Goal: Navigation & Orientation: Find specific page/section

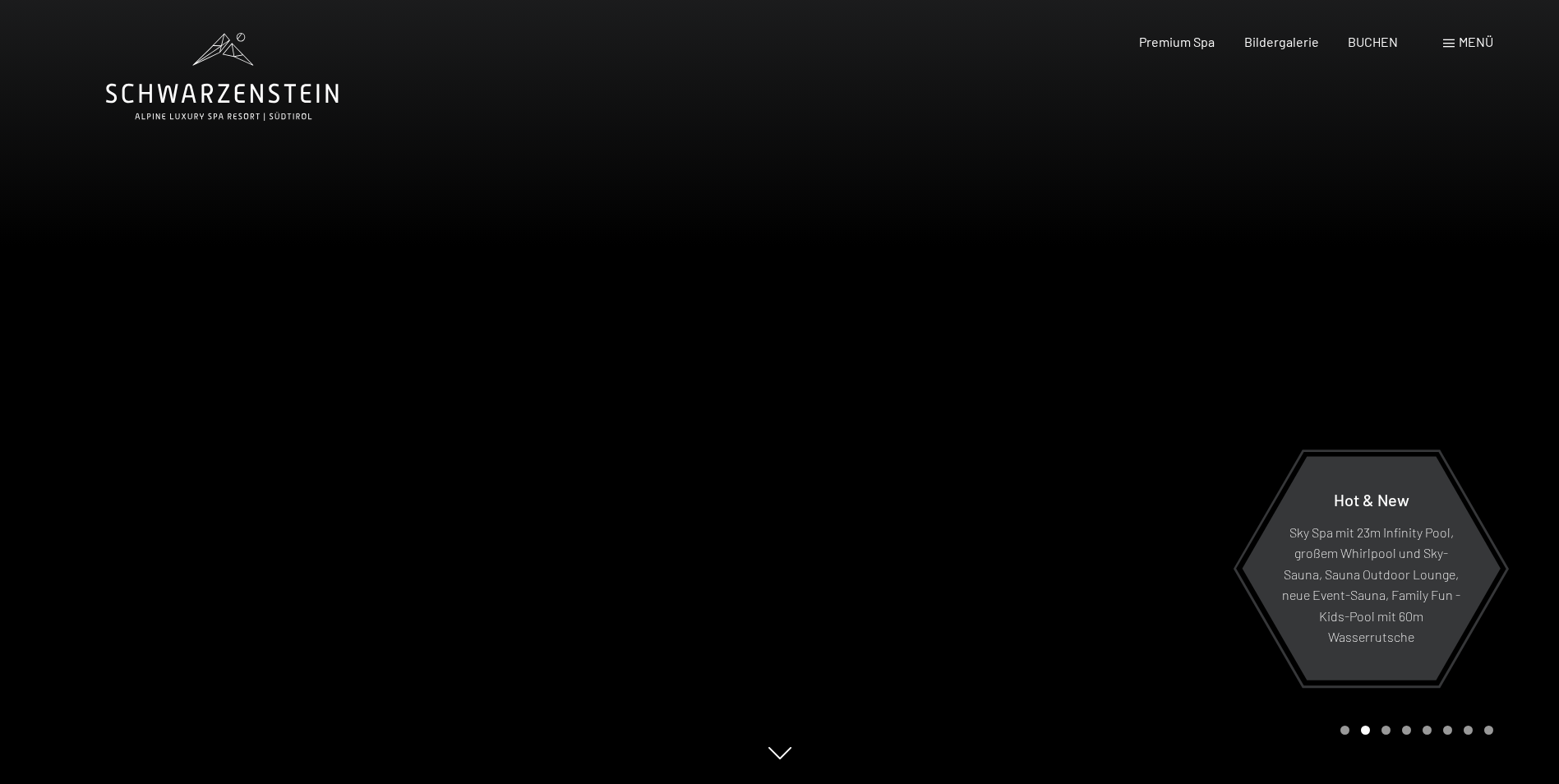
click at [374, 386] on div at bounding box center [390, 392] width 780 height 784
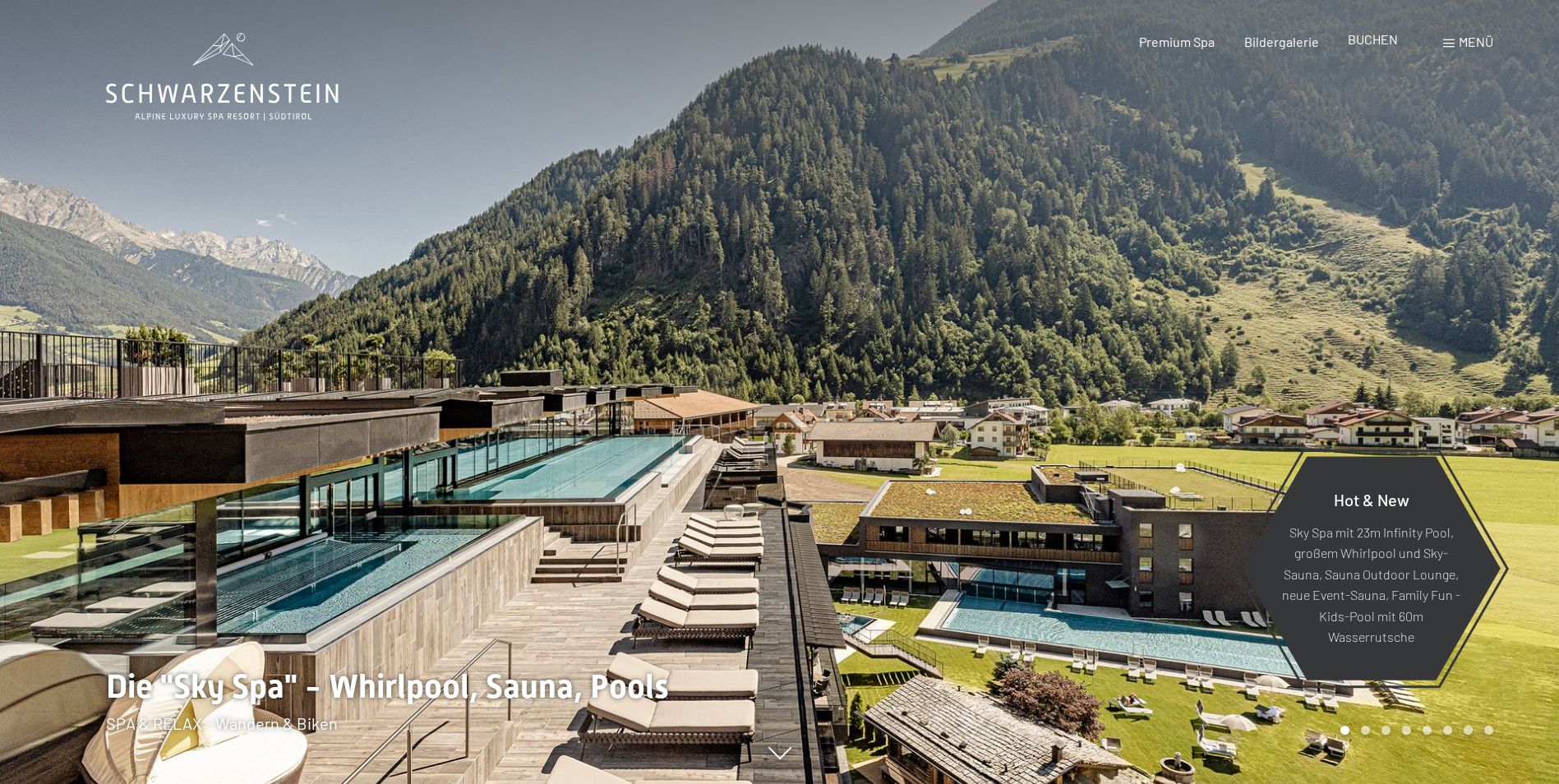
click at [1370, 31] on span "BUCHEN" at bounding box center [1373, 39] width 50 height 15
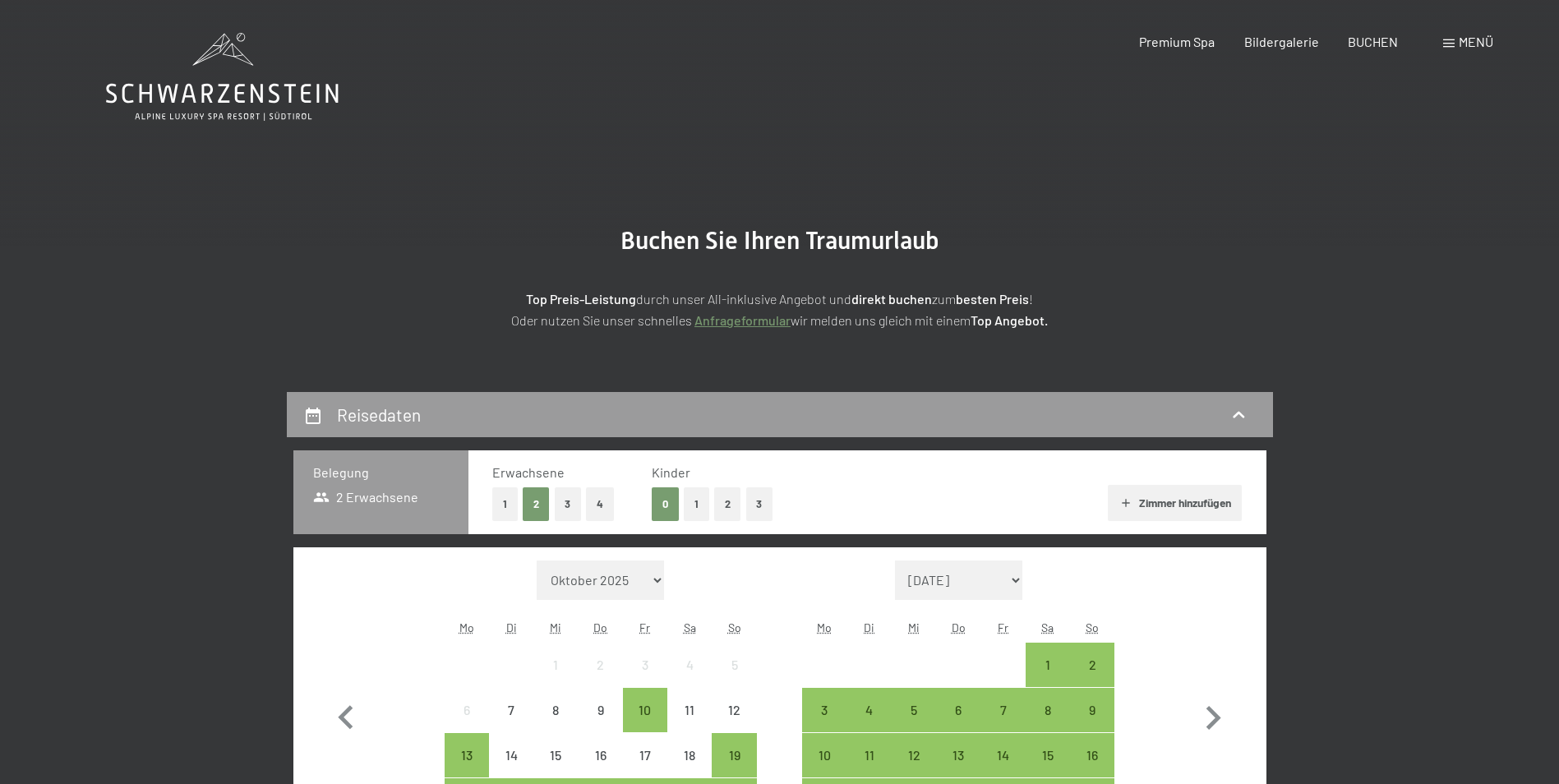
click at [1474, 47] on span "Menü" at bounding box center [1476, 41] width 34 height 15
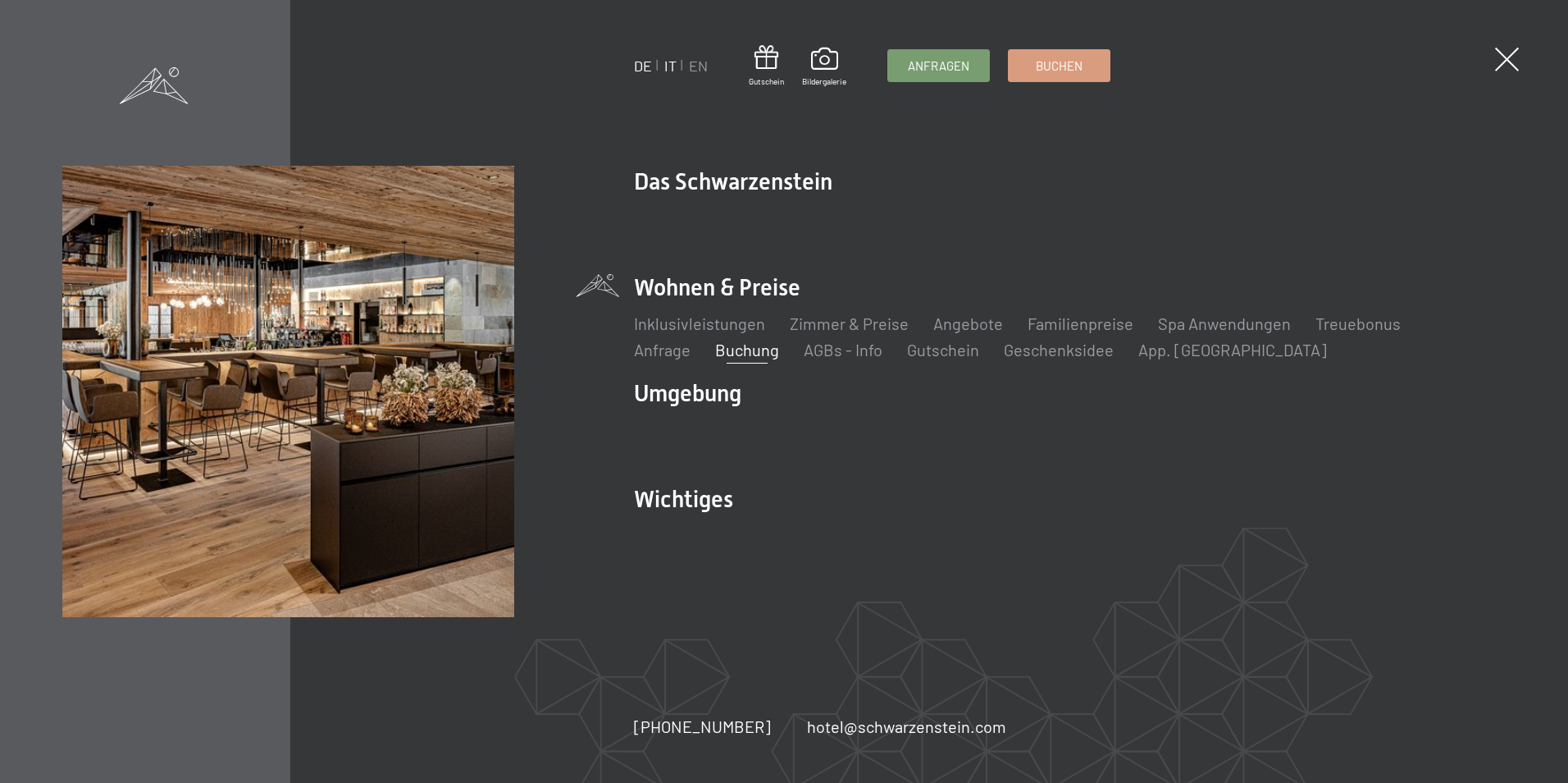
click at [670, 65] on link "IT" at bounding box center [670, 65] width 12 height 18
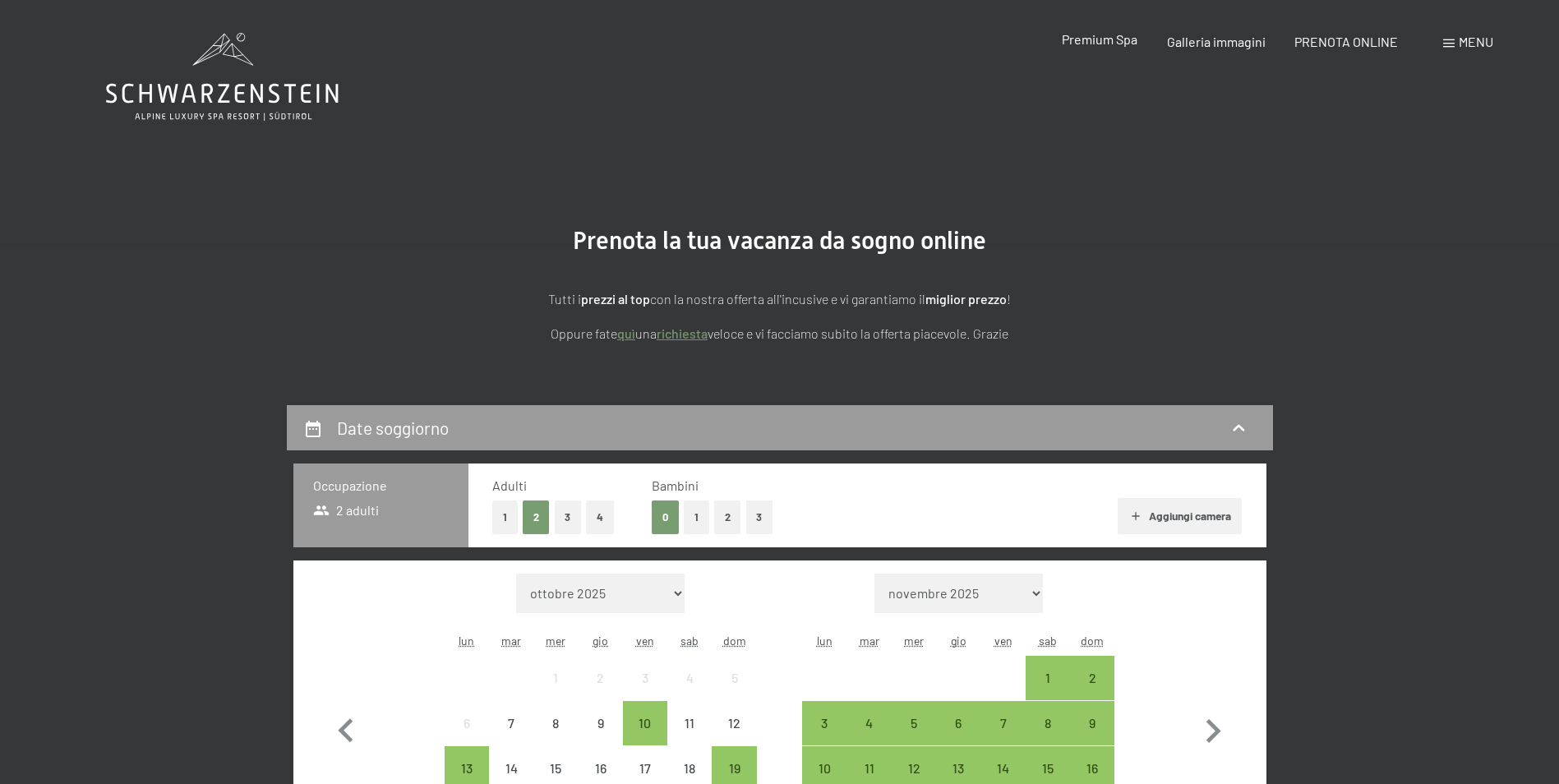
click at [1093, 41] on span "Premium Spa" at bounding box center [1099, 39] width 76 height 15
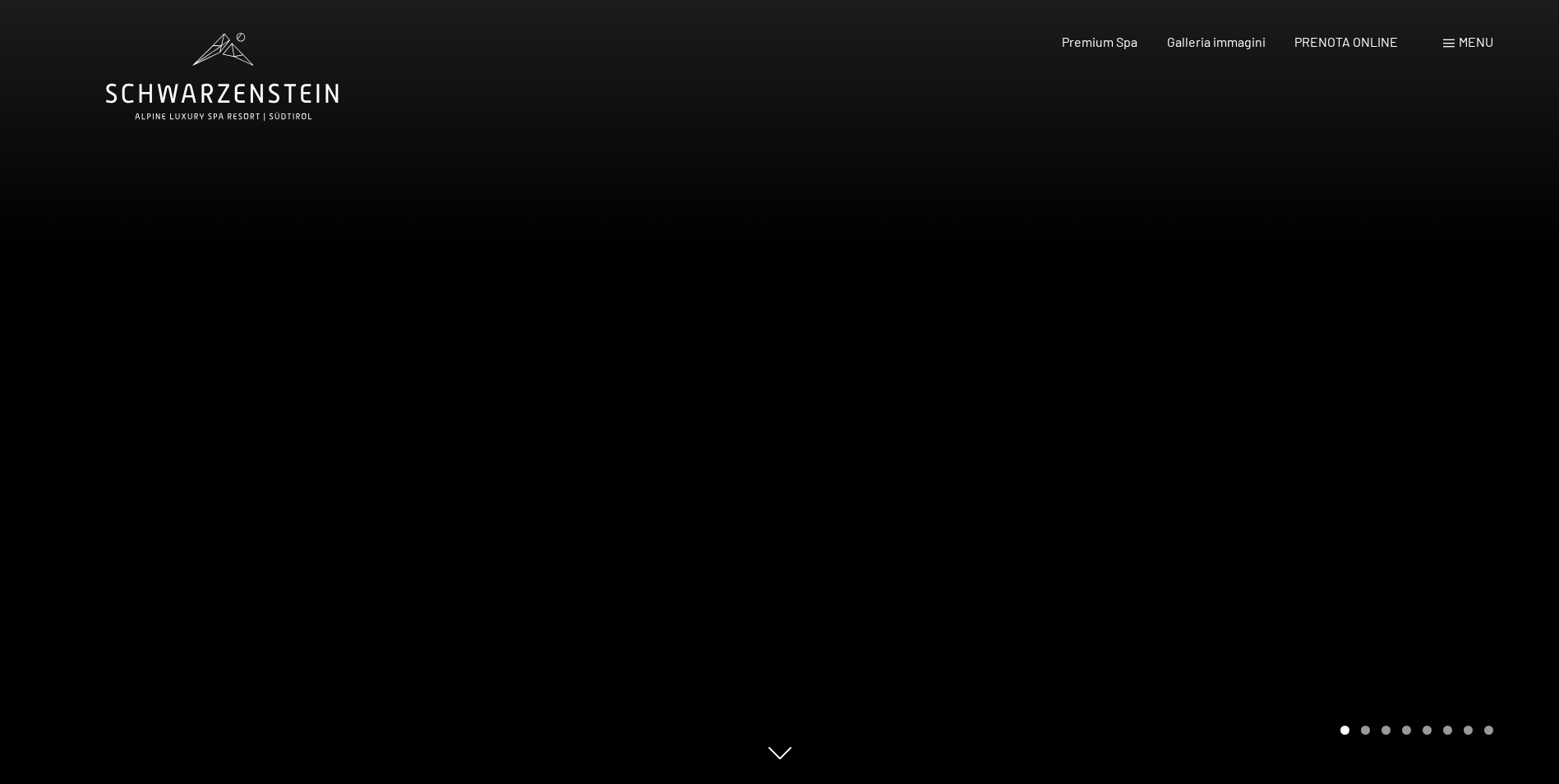
click at [1404, 406] on div at bounding box center [1170, 392] width 780 height 784
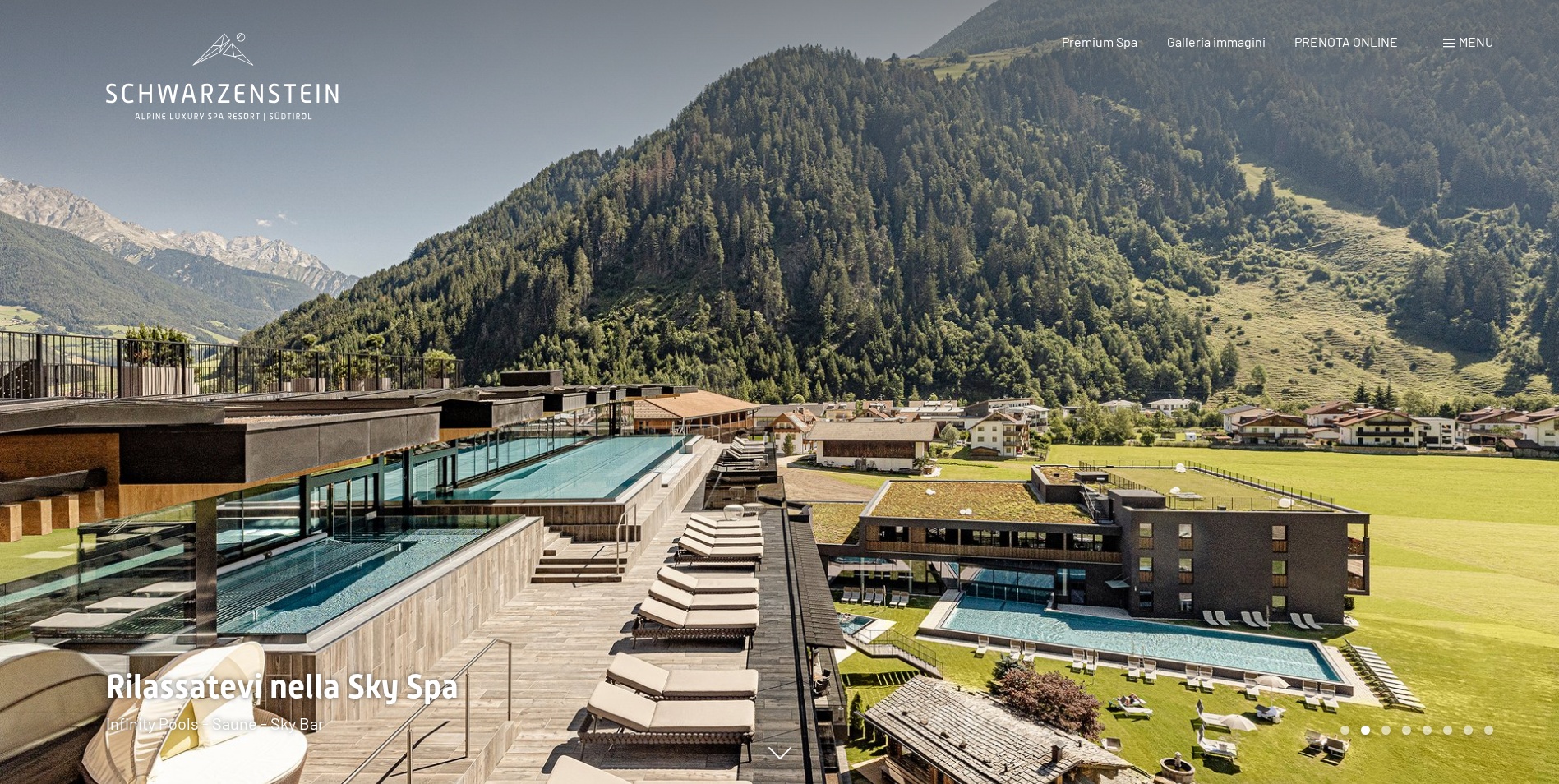
click at [770, 783] on div "2 / 8" at bounding box center [779, 784] width 1348 height 0
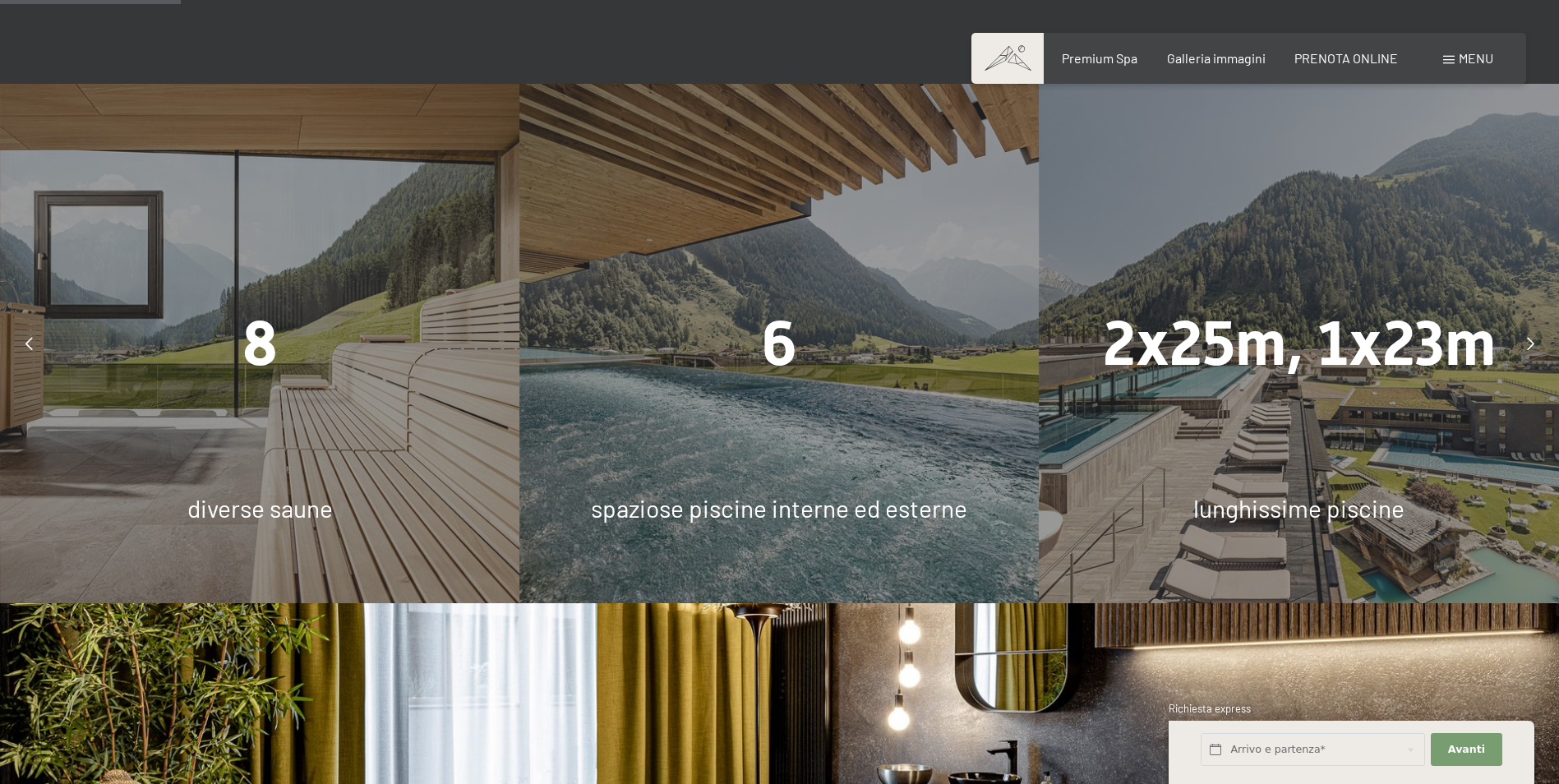
scroll to position [1560, 0]
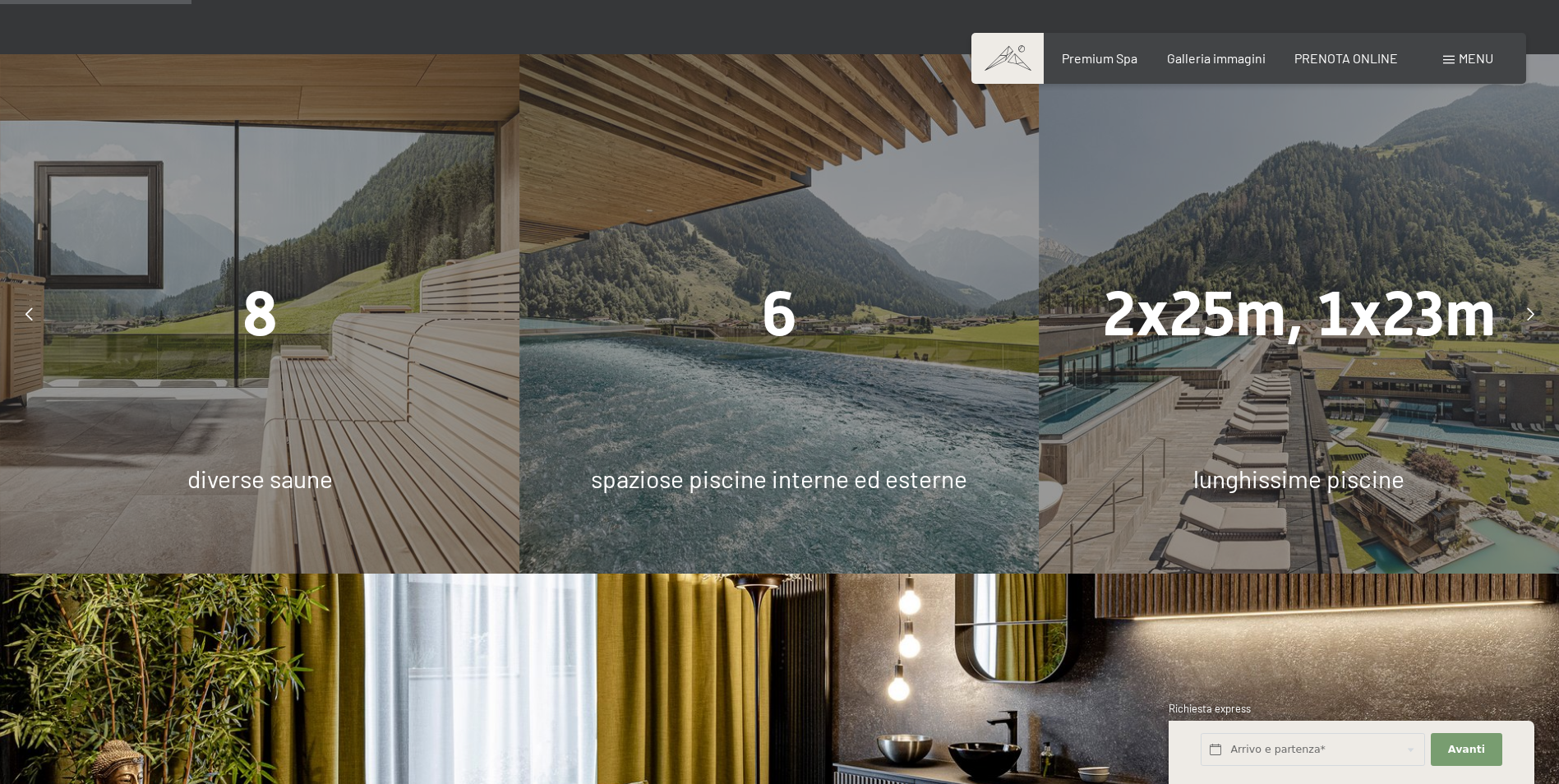
click at [649, 444] on span "Consenso marketing*" at bounding box center [684, 439] width 124 height 16
click at [614, 444] on input "Consenso marketing*" at bounding box center [605, 439] width 16 height 16
checkbox input "false"
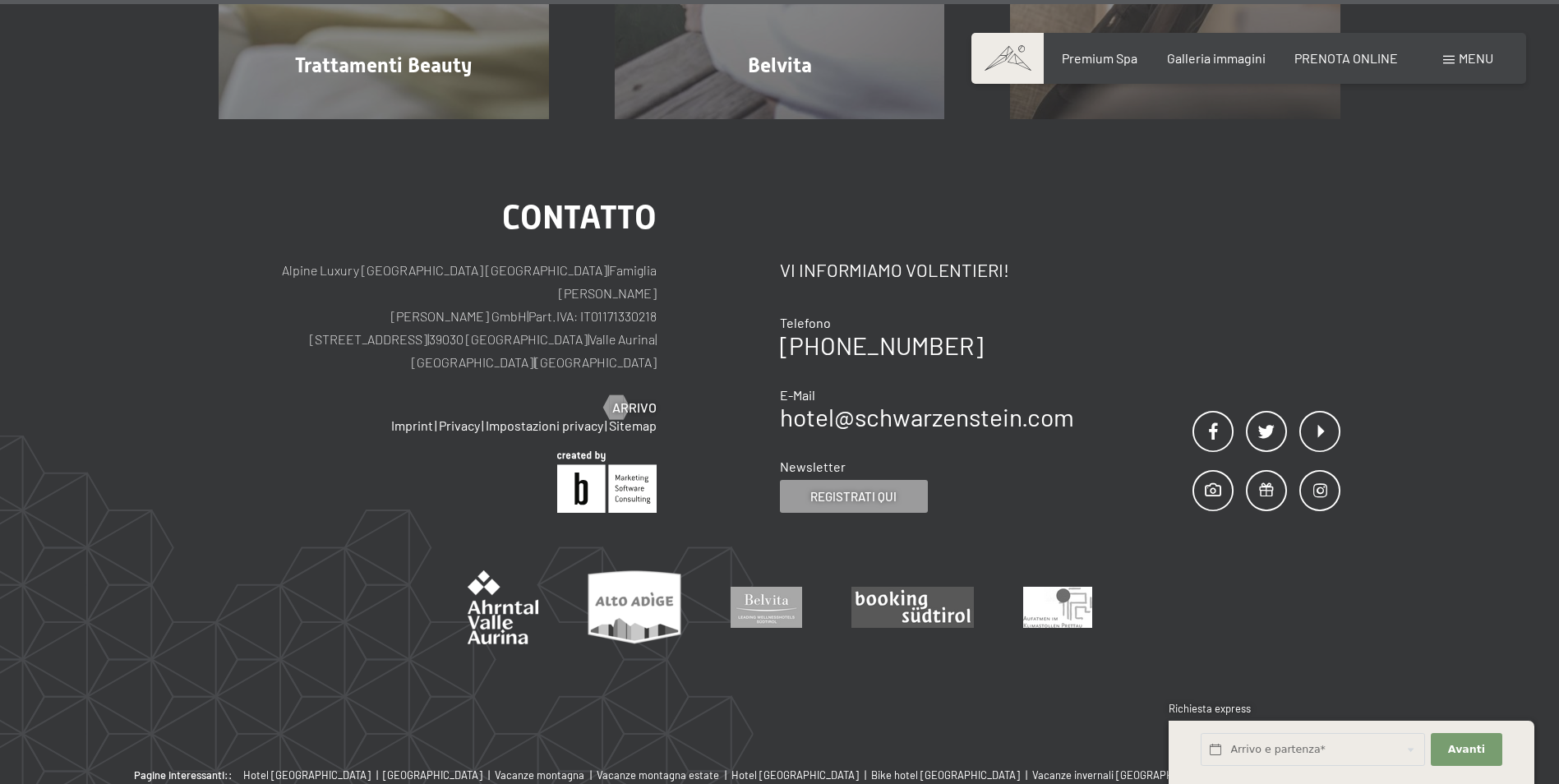
scroll to position [10948, 0]
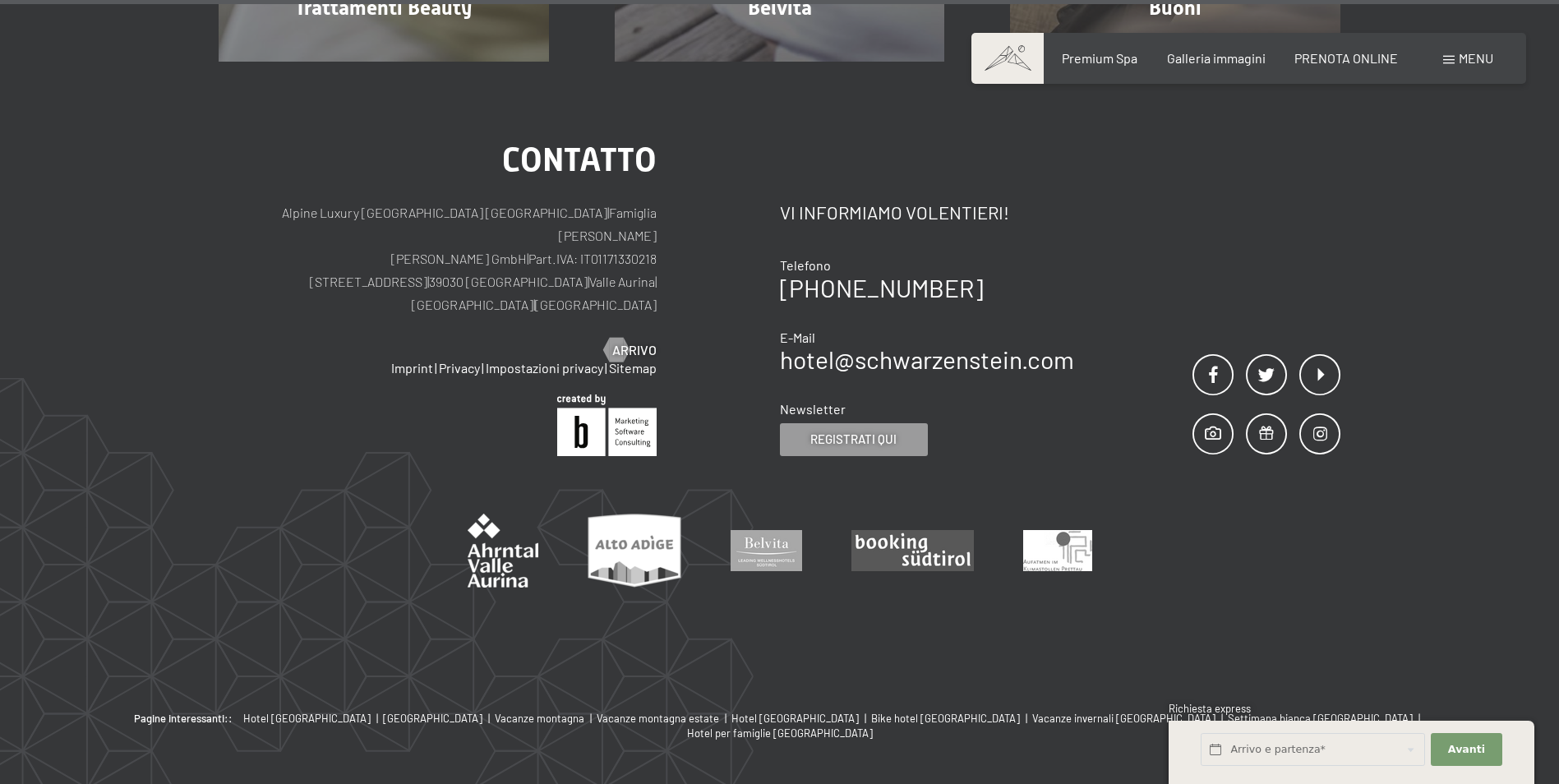
click at [1451, 55] on div "Menu" at bounding box center [1468, 58] width 50 height 18
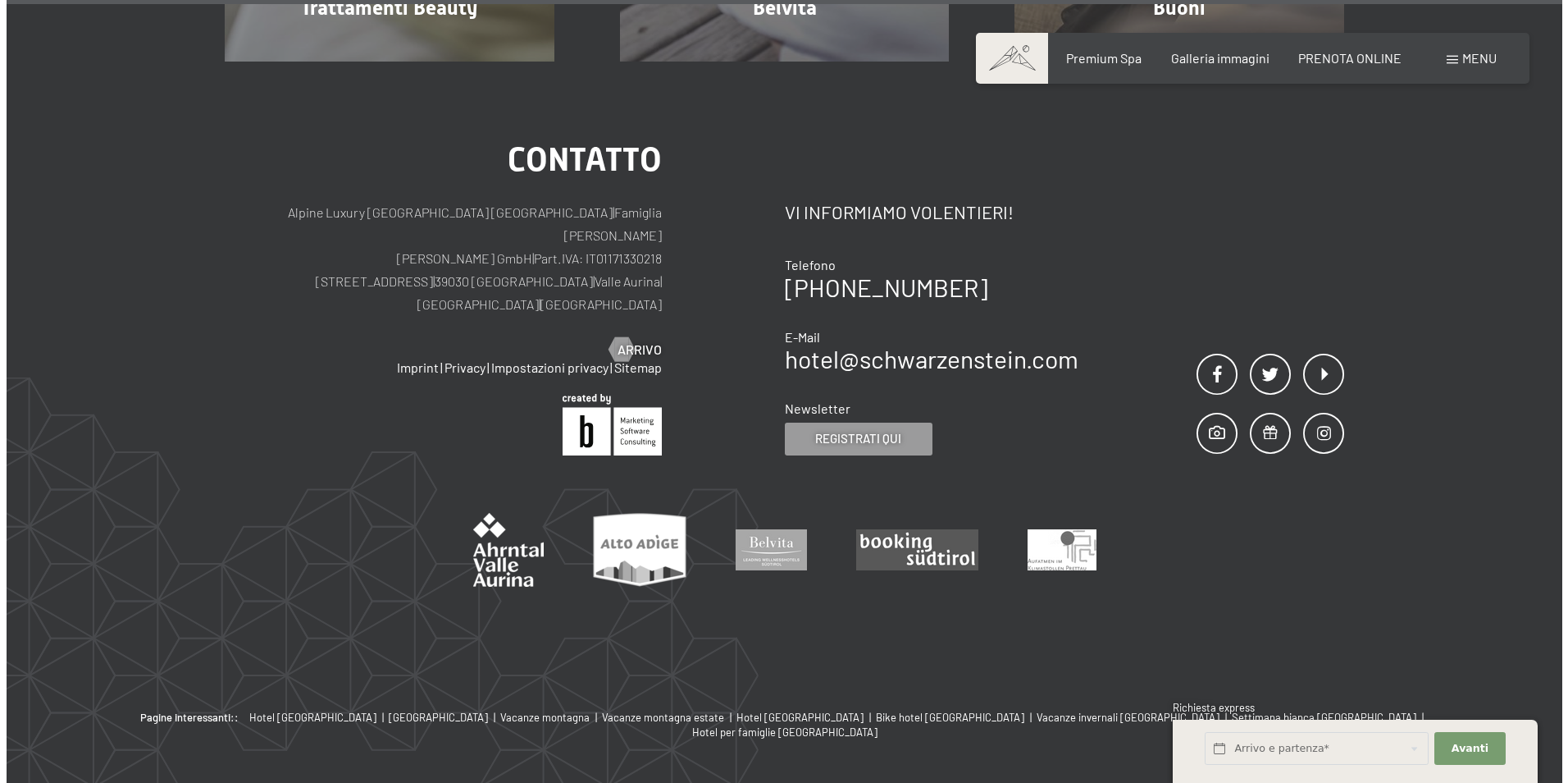
scroll to position [10955, 0]
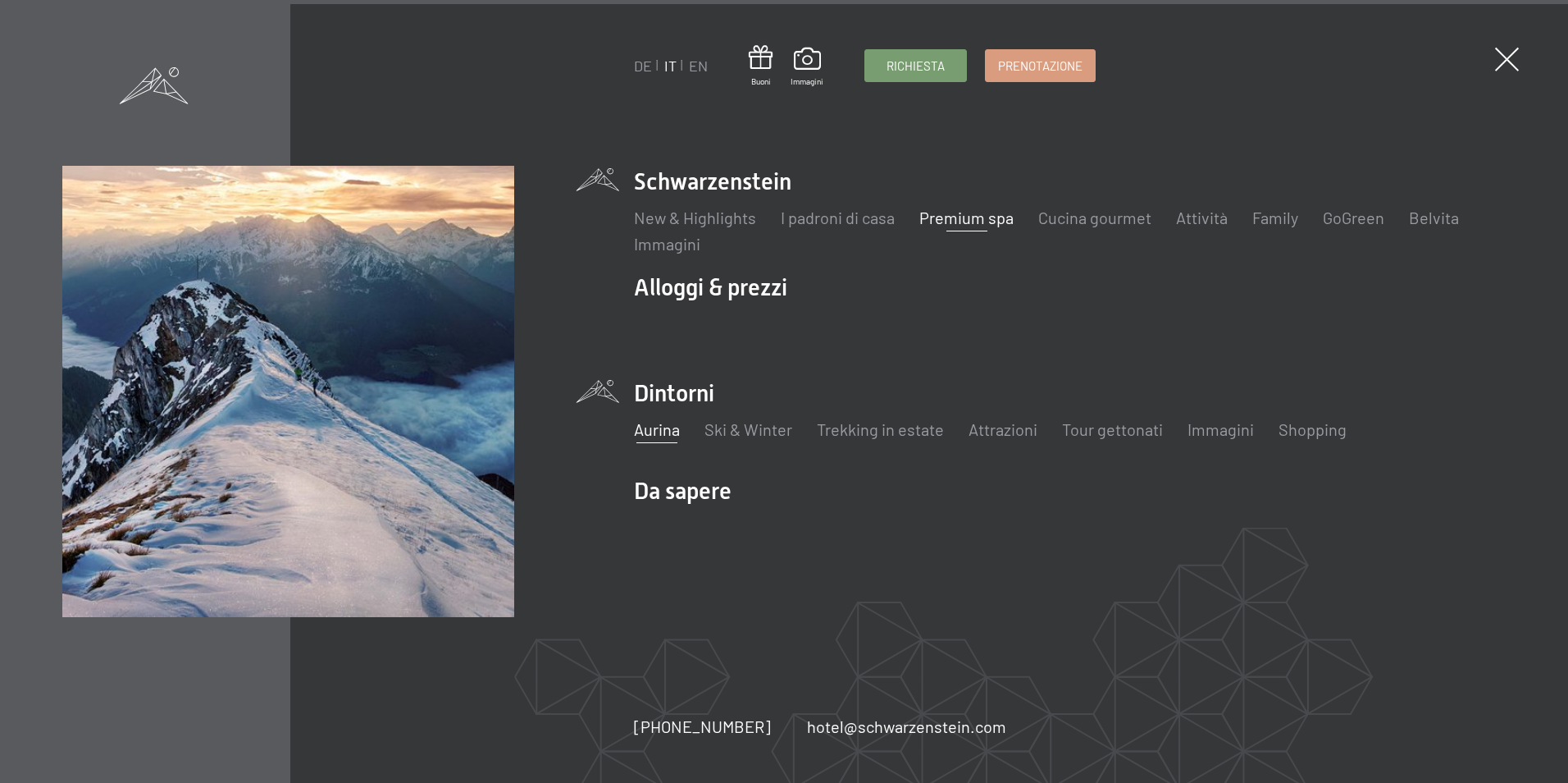
click at [659, 437] on link "Aurina" at bounding box center [657, 429] width 46 height 20
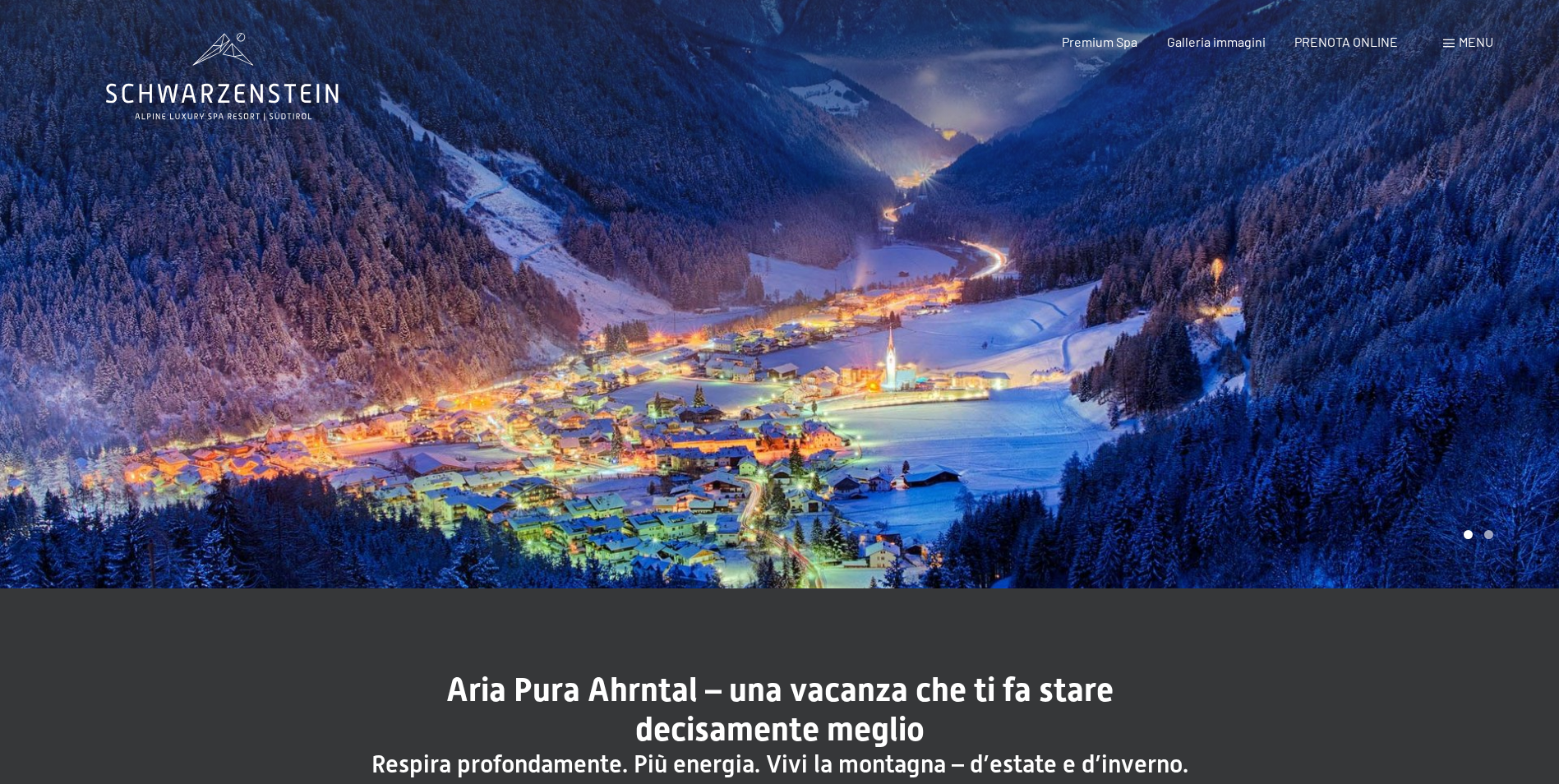
click at [1434, 353] on div at bounding box center [1170, 294] width 780 height 588
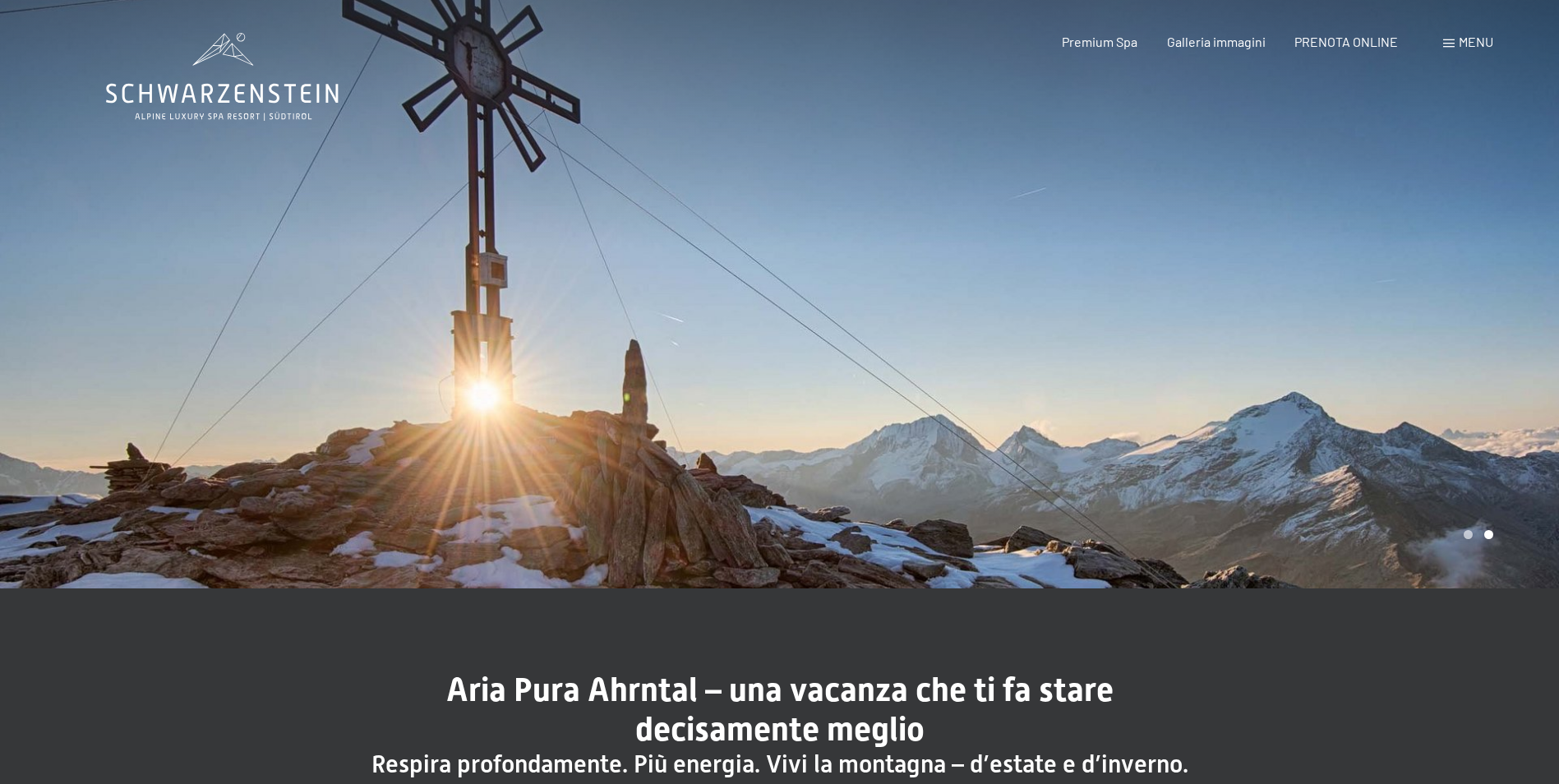
click at [1434, 353] on div at bounding box center [1170, 294] width 780 height 588
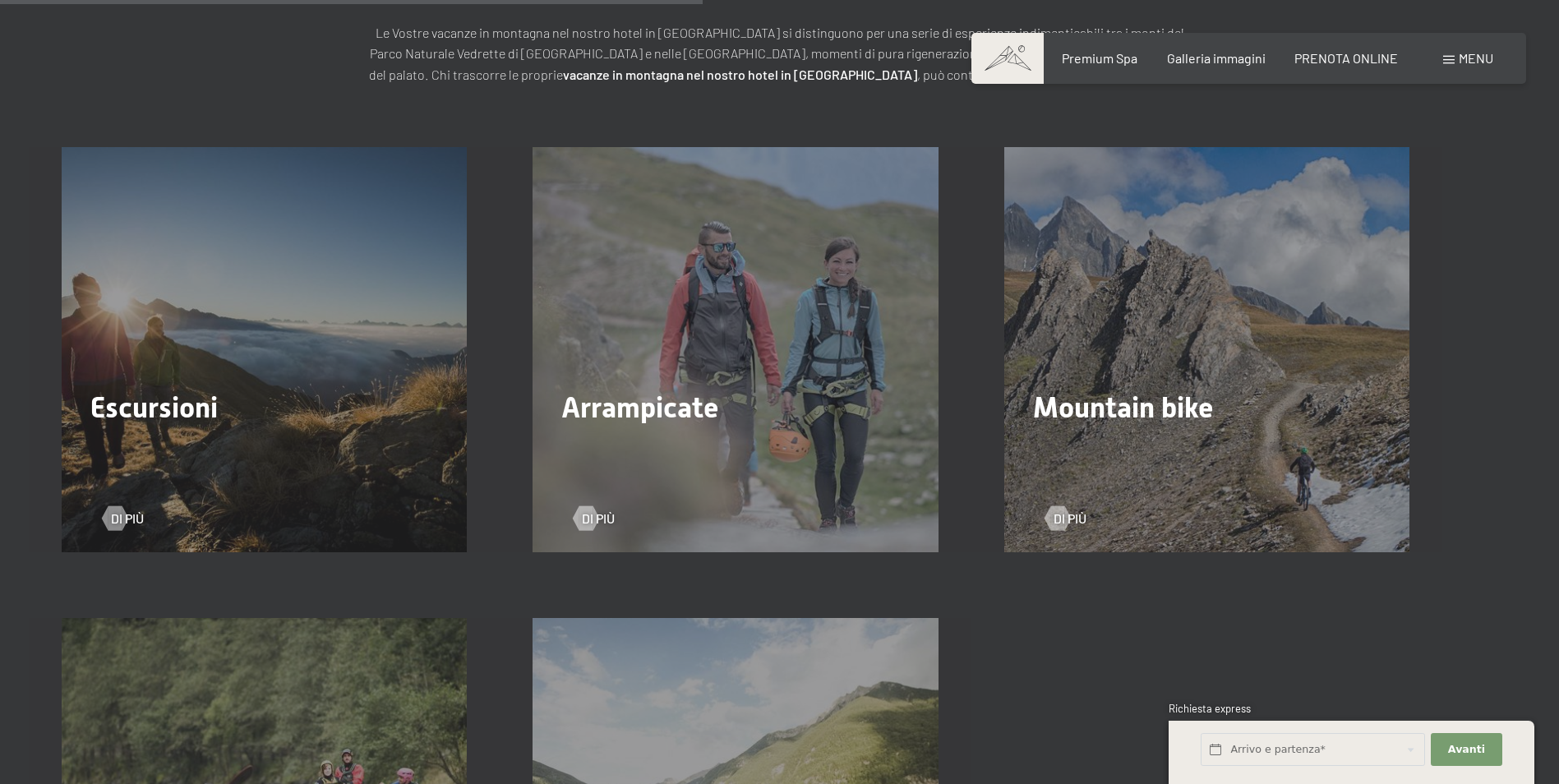
scroll to position [2711, 0]
click at [1133, 409] on span "Mountain bike" at bounding box center [1122, 408] width 180 height 33
click at [1063, 515] on div at bounding box center [1057, 518] width 14 height 25
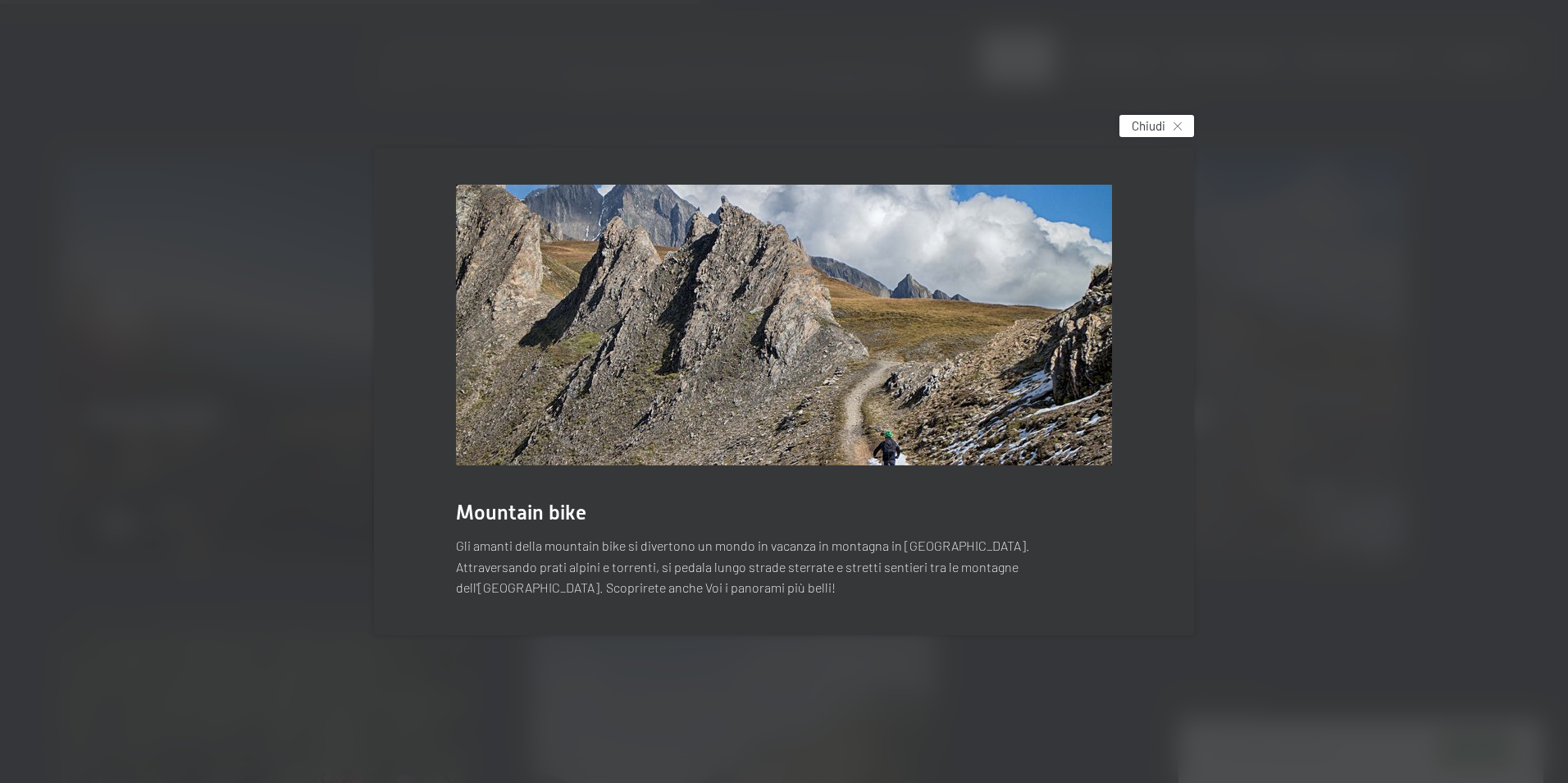
click at [1147, 123] on span "Chiudi" at bounding box center [1148, 126] width 33 height 17
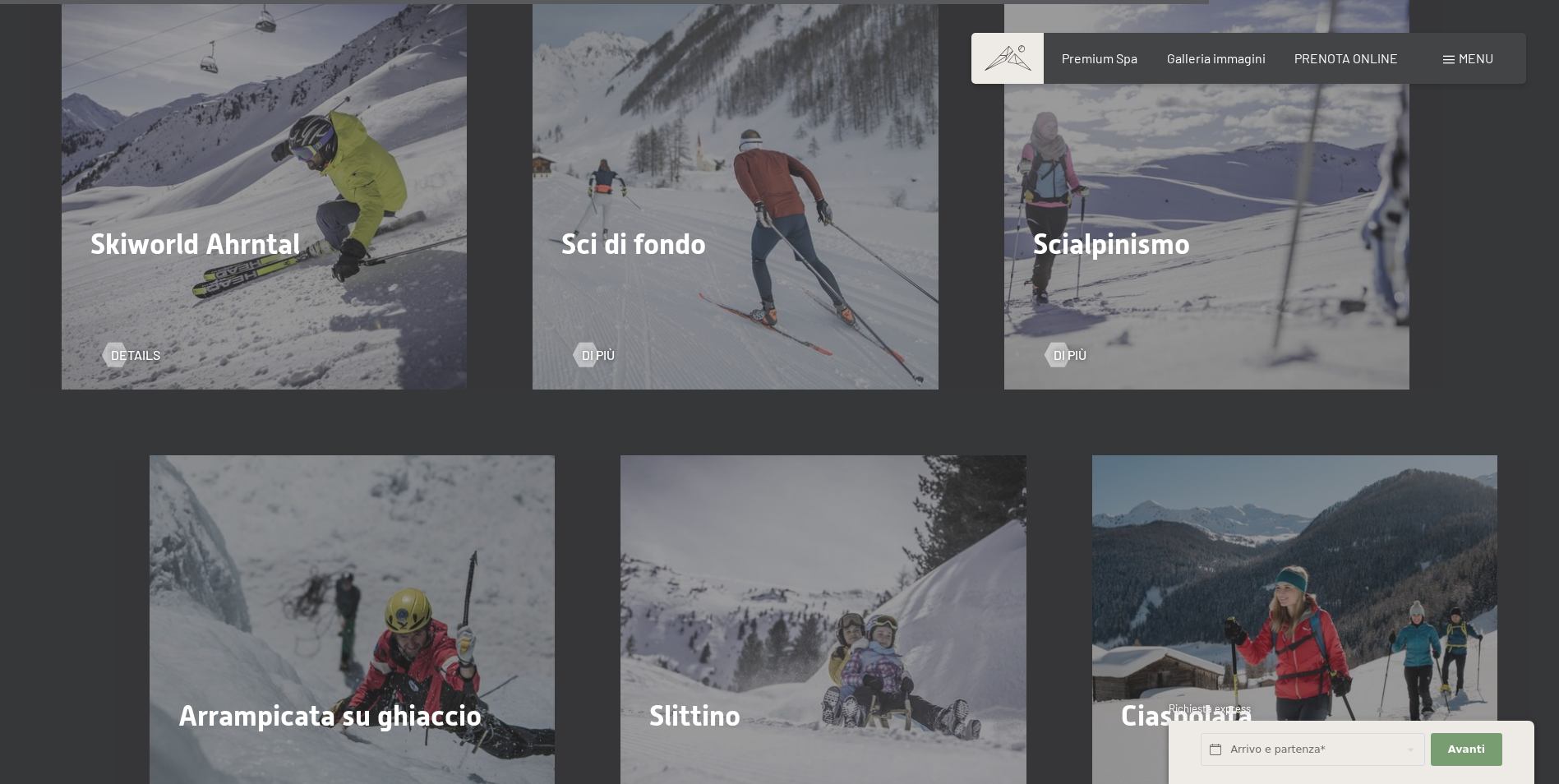
scroll to position [4682, 0]
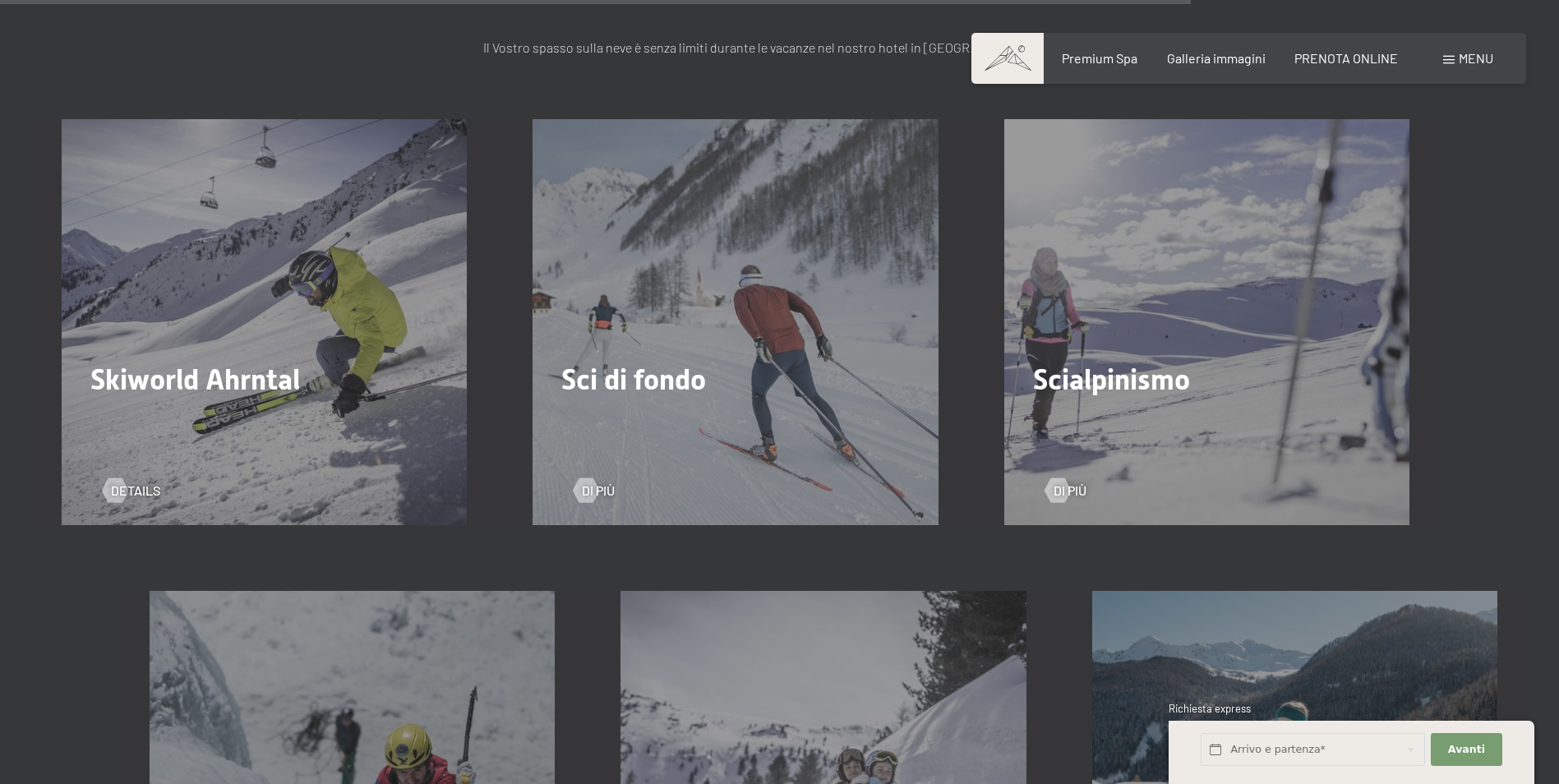
click at [283, 416] on div "Skiworld Ahrntal Details" at bounding box center [264, 322] width 471 height 405
click at [131, 489] on span "Details" at bounding box center [151, 490] width 49 height 18
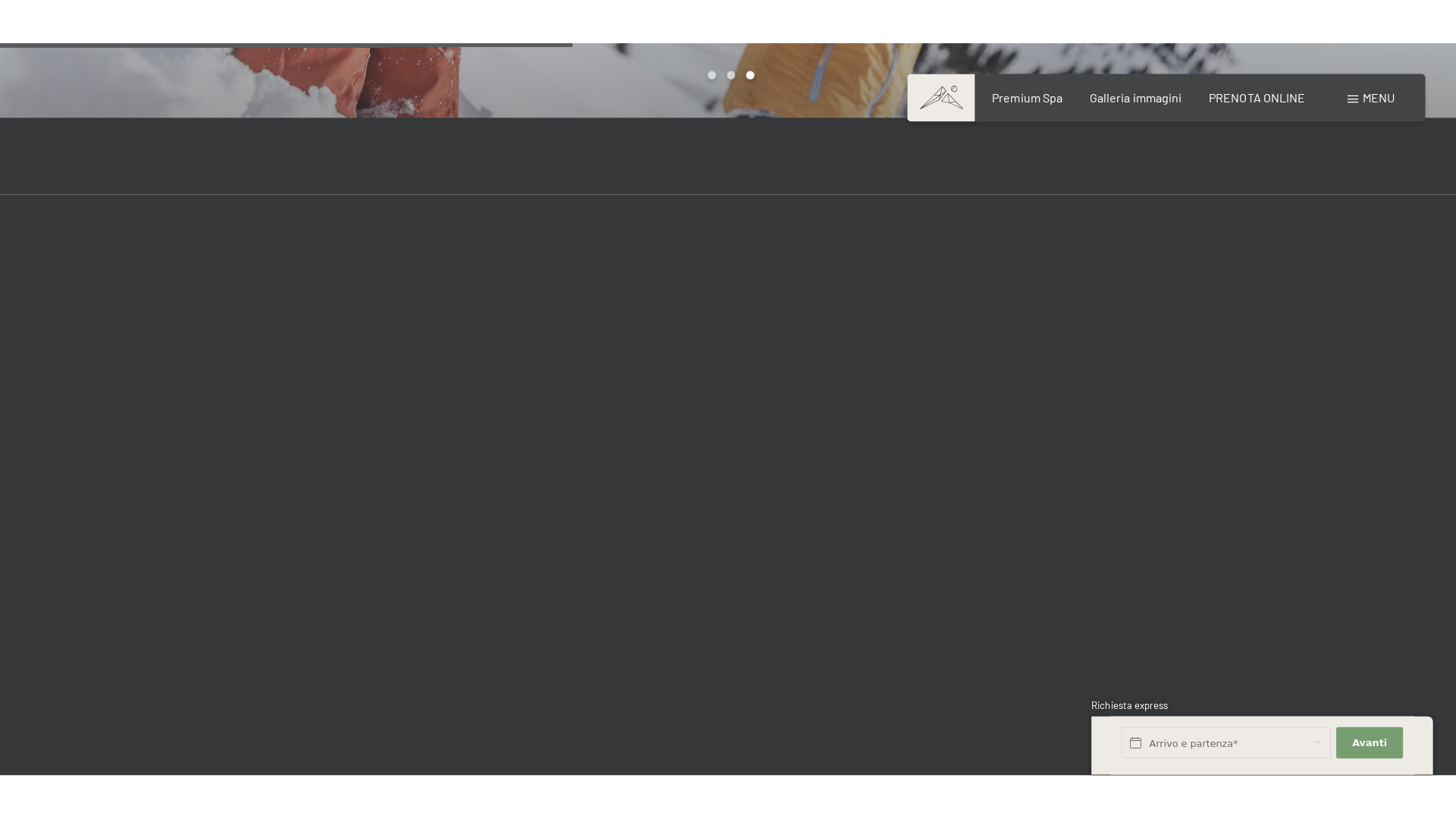
scroll to position [1820, 0]
